Goal: Task Accomplishment & Management: Complete application form

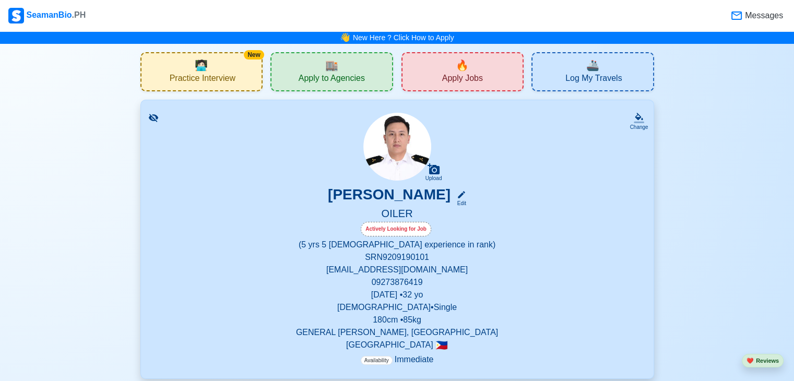
click at [474, 70] on div "🔥 Apply Jobs" at bounding box center [463, 71] width 123 height 39
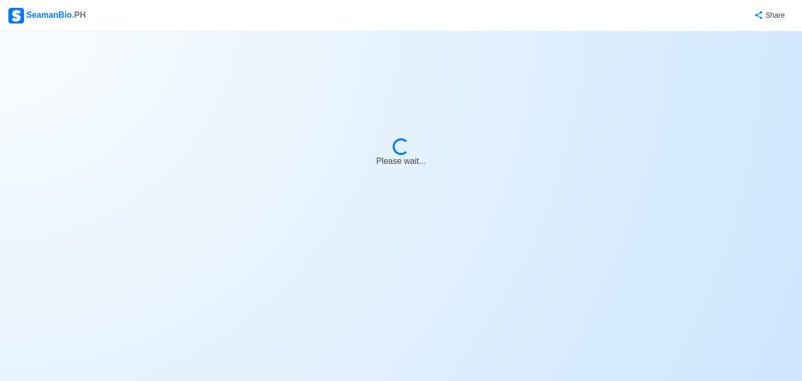
select select "Oiler"
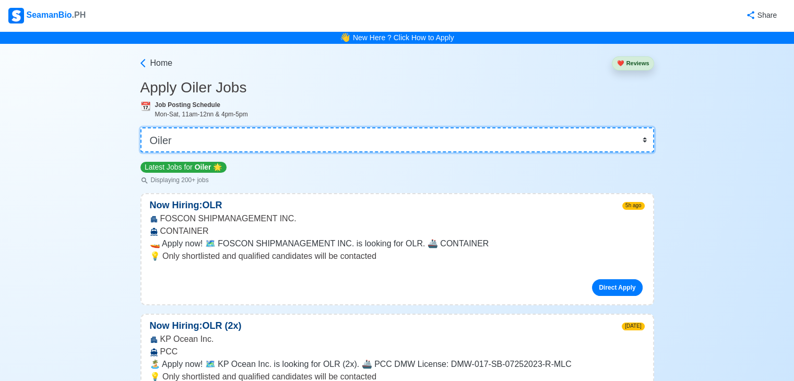
click at [215, 144] on select "👉 Select Rank or Position Master Chief Officer 2nd Officer 3rd Officer Junior O…" at bounding box center [398, 139] width 514 height 25
click at [141, 127] on select "👉 Select Rank or Position Master Chief Officer 2nd Officer 3rd Officer Junior O…" at bounding box center [398, 139] width 514 height 25
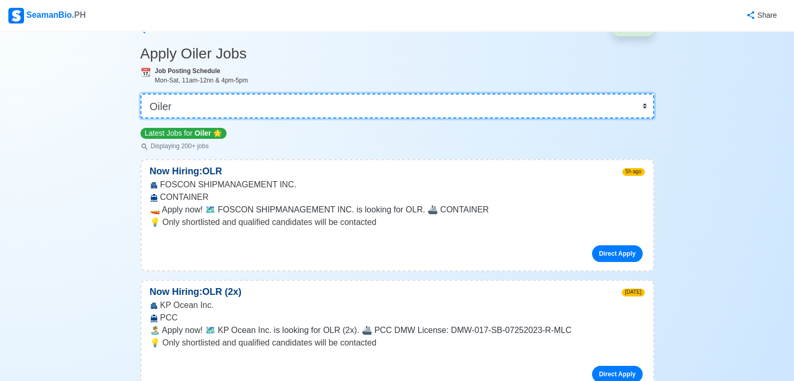
scroll to position [52, 0]
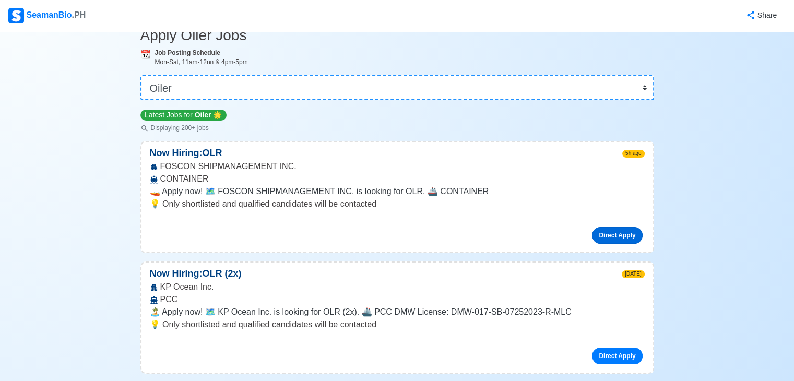
click at [616, 233] on link "Direct Apply" at bounding box center [617, 235] width 50 height 17
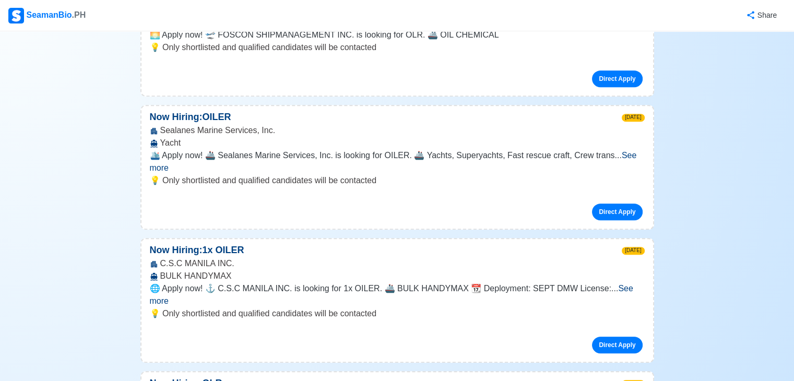
scroll to position [731, 0]
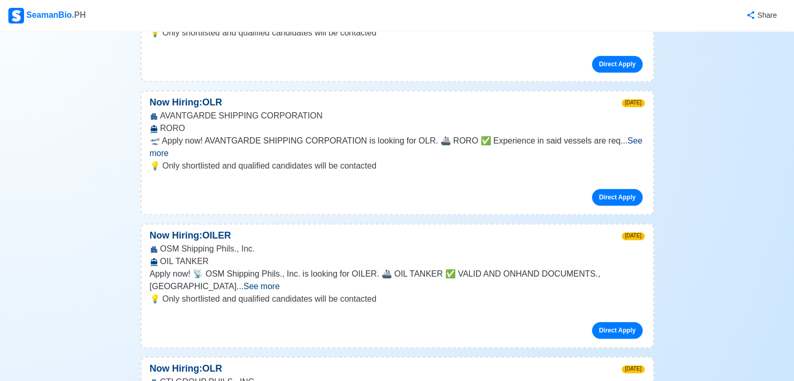
click at [279, 282] on span "See more" at bounding box center [261, 286] width 36 height 9
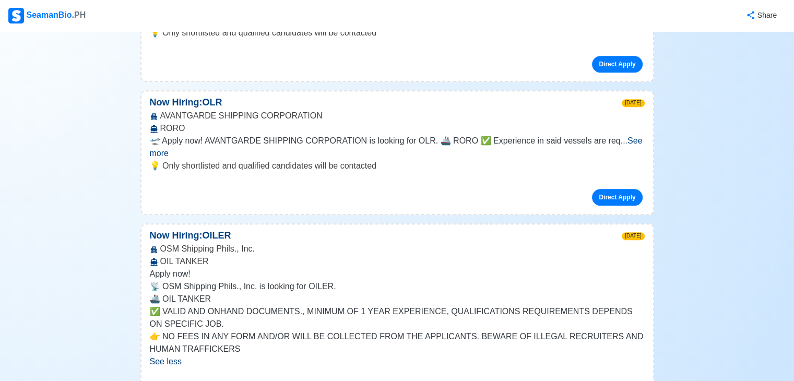
click at [216, 229] on p "Now Hiring: OILER" at bounding box center [191, 236] width 98 height 14
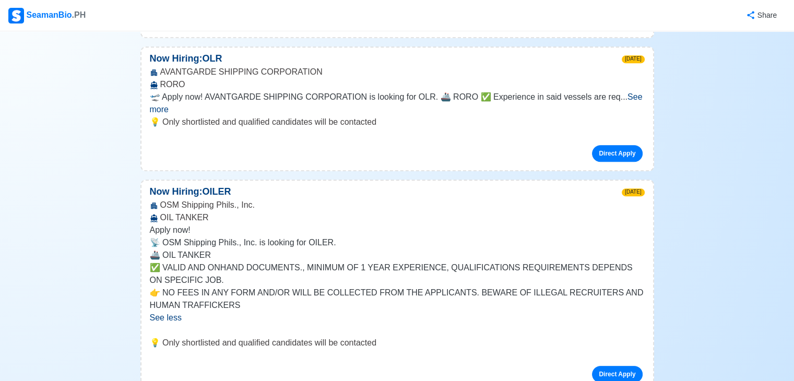
scroll to position [836, 0]
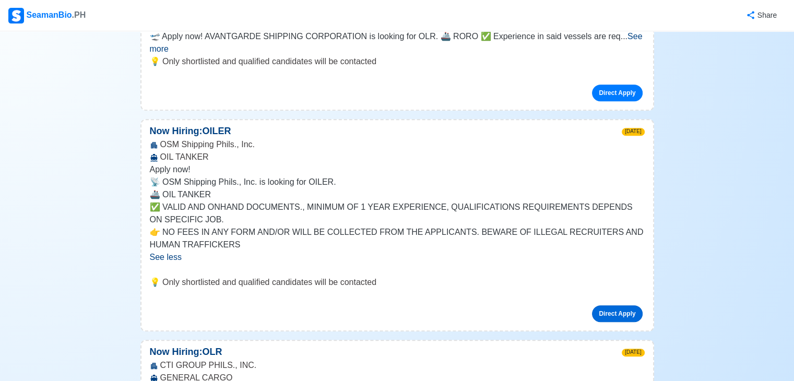
click at [607, 306] on link "Direct Apply" at bounding box center [617, 314] width 50 height 17
click at [195, 124] on p "Now Hiring: OILER" at bounding box center [191, 131] width 98 height 14
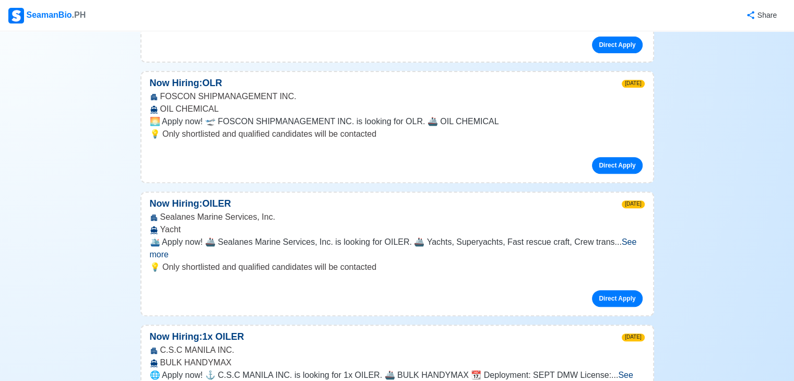
scroll to position [418, 0]
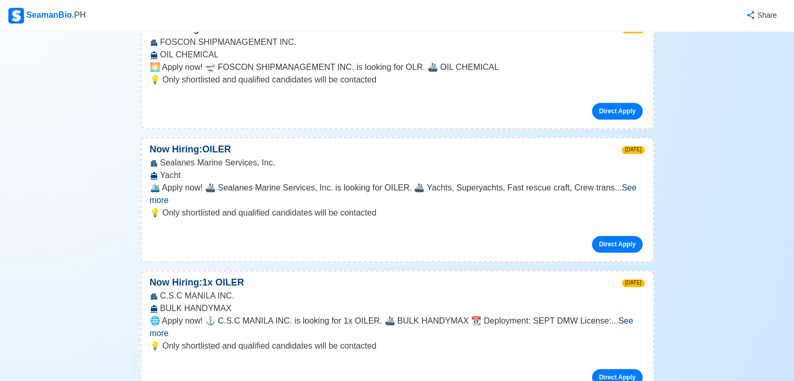
click at [215, 147] on p "Now Hiring: OILER" at bounding box center [191, 150] width 98 height 14
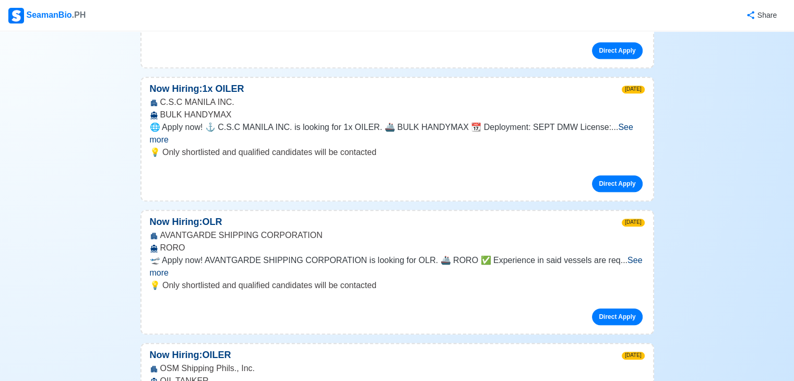
scroll to position [627, 0]
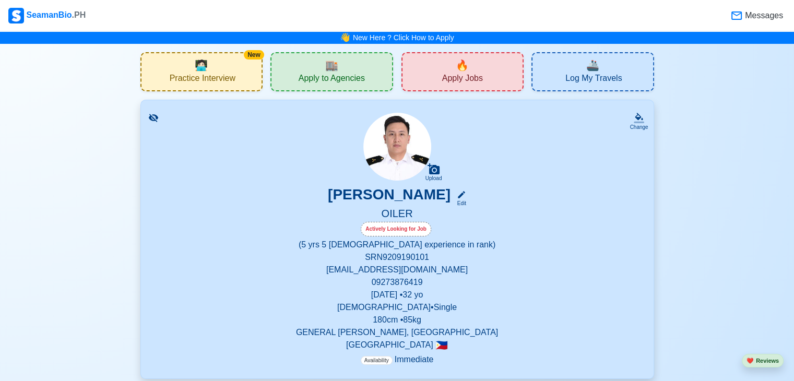
click at [342, 76] on span "Apply to Agencies" at bounding box center [332, 79] width 66 height 13
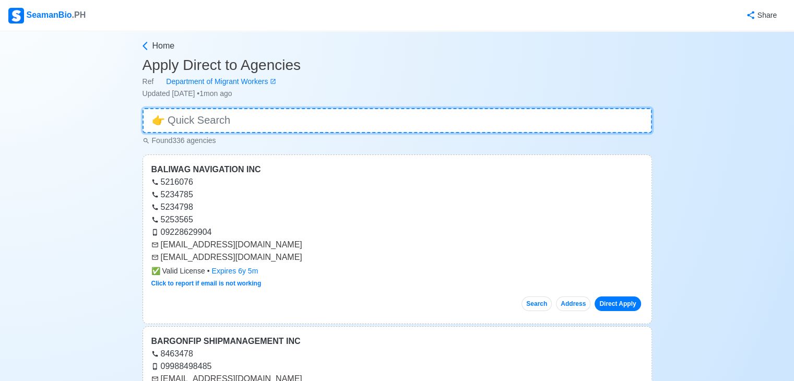
click at [243, 125] on input at bounding box center [398, 120] width 510 height 25
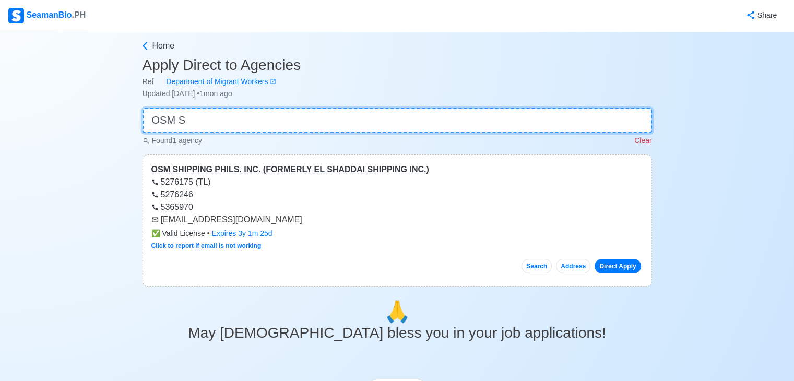
type input "OSM S"
click at [343, 176] on div "OSM SHIPPING PHILS. INC. (FORMERLY EL SHADDAI SHIPPING INC.) 5276175 (TL) 52762…" at bounding box center [398, 221] width 510 height 132
click at [266, 165] on div "OSM SHIPPING PHILS. INC. (FORMERLY EL SHADDAI SHIPPING INC.)" at bounding box center [397, 169] width 492 height 13
click at [308, 166] on div "OSM SHIPPING PHILS. INC. (FORMERLY EL SHADDAI SHIPPING INC.)" at bounding box center [397, 169] width 492 height 13
click at [234, 247] on link "Click to report if email is not working" at bounding box center [206, 245] width 110 height 7
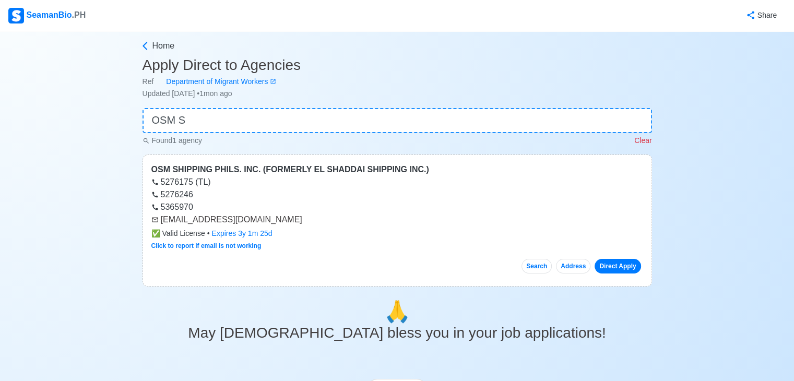
click at [39, 19] on div "SeamanBio .PH" at bounding box center [46, 16] width 77 height 16
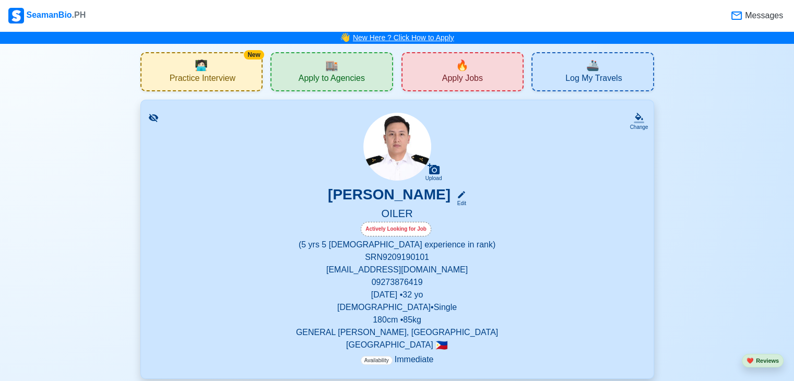
click at [397, 37] on link "New Here ? Click How to Apply" at bounding box center [403, 37] width 101 height 8
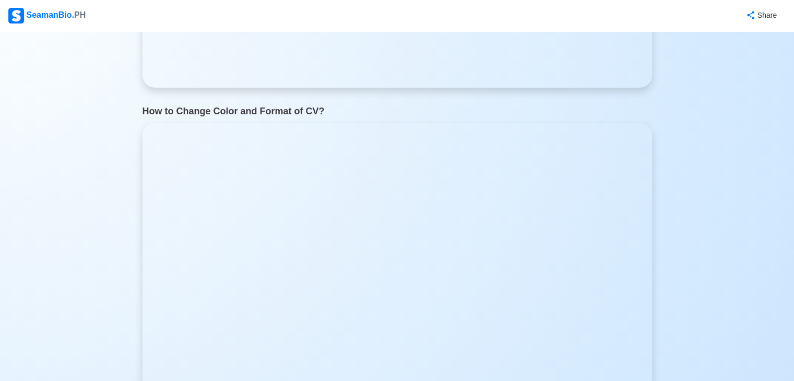
scroll to position [1985, 0]
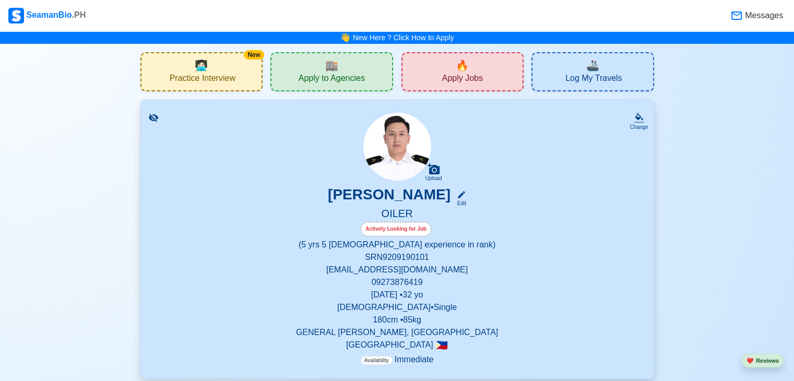
click at [314, 73] on span "Apply to Agencies" at bounding box center [332, 79] width 66 height 13
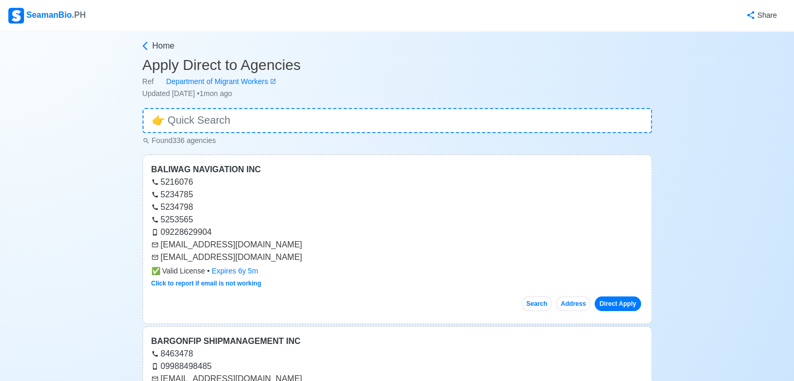
drag, startPoint x: 196, startPoint y: 168, endPoint x: 531, endPoint y: 195, distance: 335.4
click at [531, 195] on div "5234785" at bounding box center [397, 195] width 492 height 13
